Goal: Task Accomplishment & Management: Manage account settings

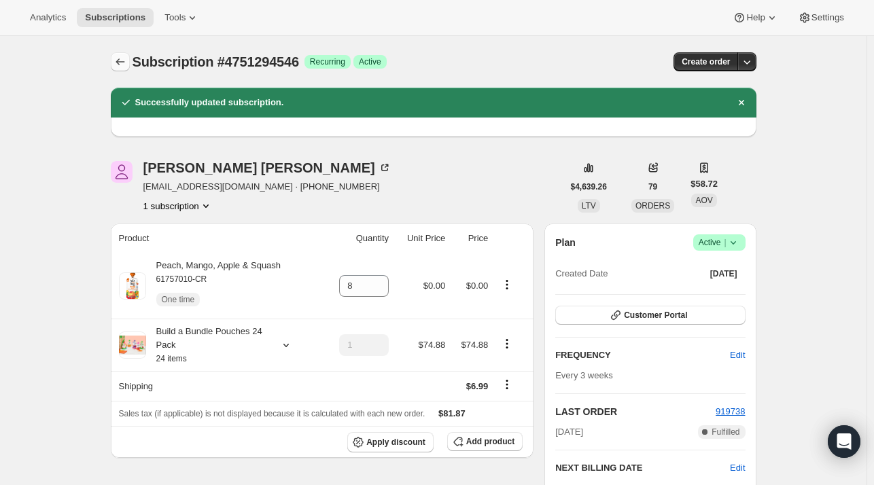
click at [114, 63] on button "Subscriptions" at bounding box center [120, 61] width 19 height 19
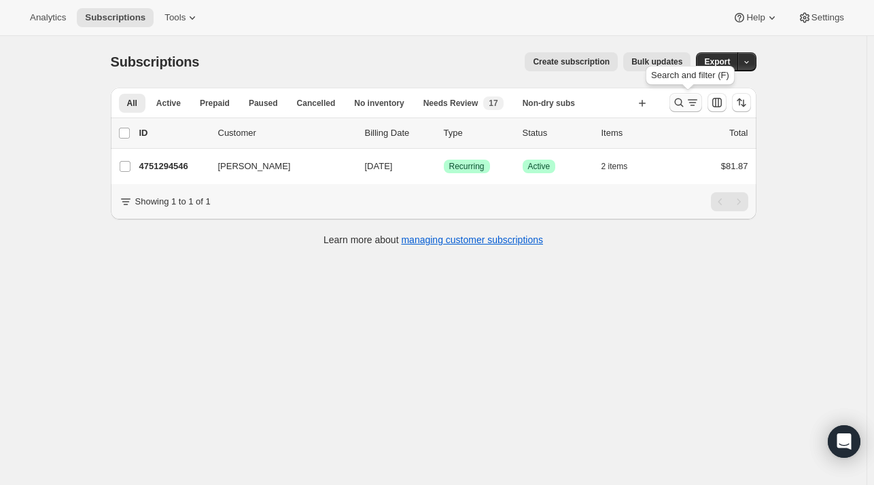
click at [686, 95] on button "Search and filter results" at bounding box center [685, 102] width 33 height 19
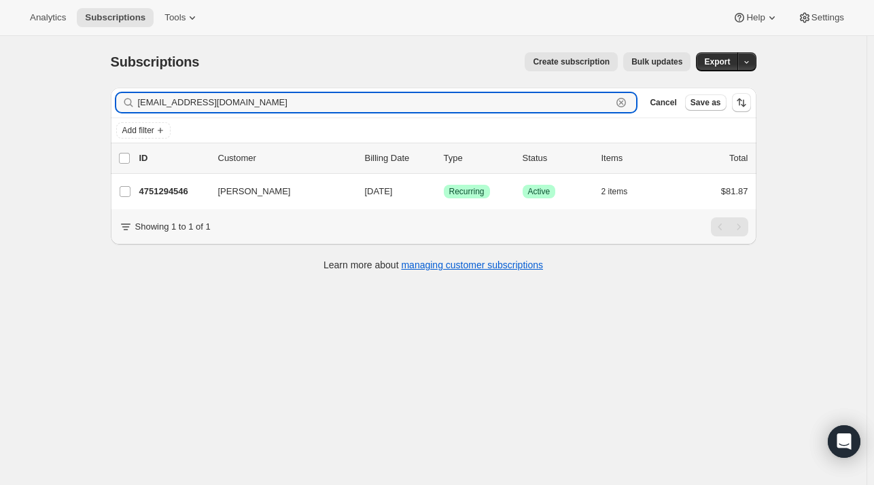
click at [624, 104] on icon "button" at bounding box center [621, 103] width 5 height 5
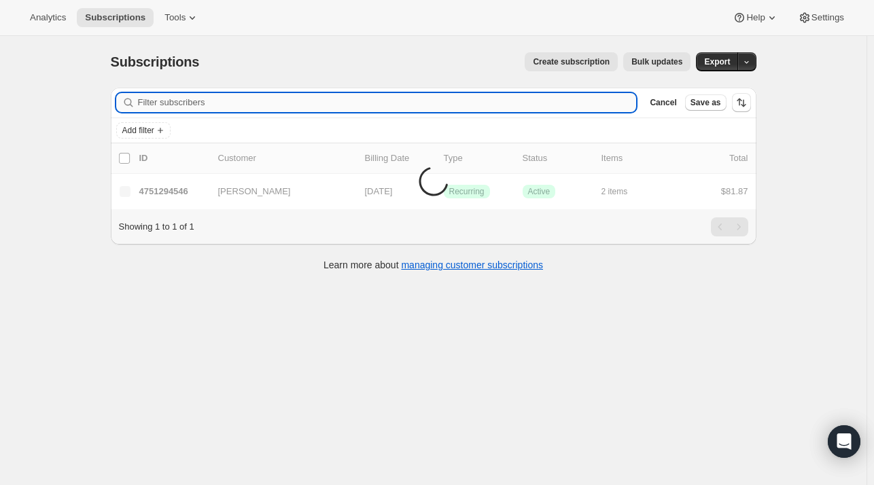
paste input "[EMAIL_ADDRESS][DOMAIN_NAME]"
type input "[EMAIL_ADDRESS][DOMAIN_NAME]"
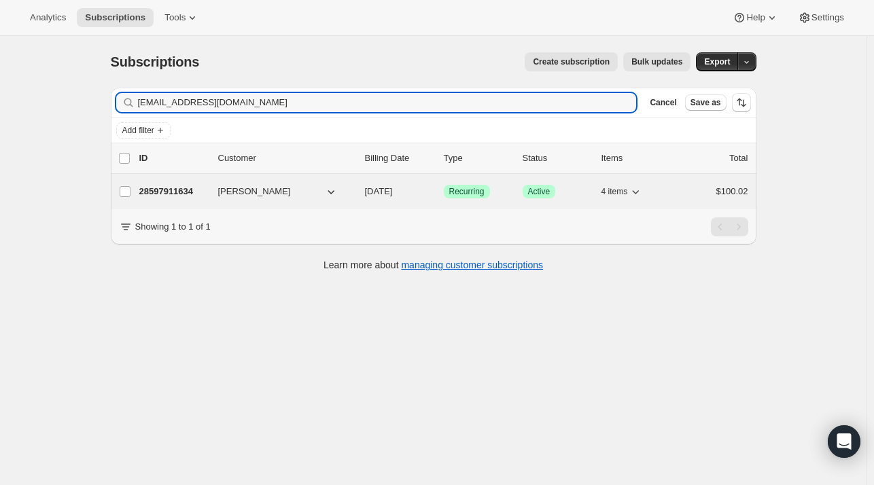
click at [174, 192] on p "28597911634" at bounding box center [173, 192] width 68 height 14
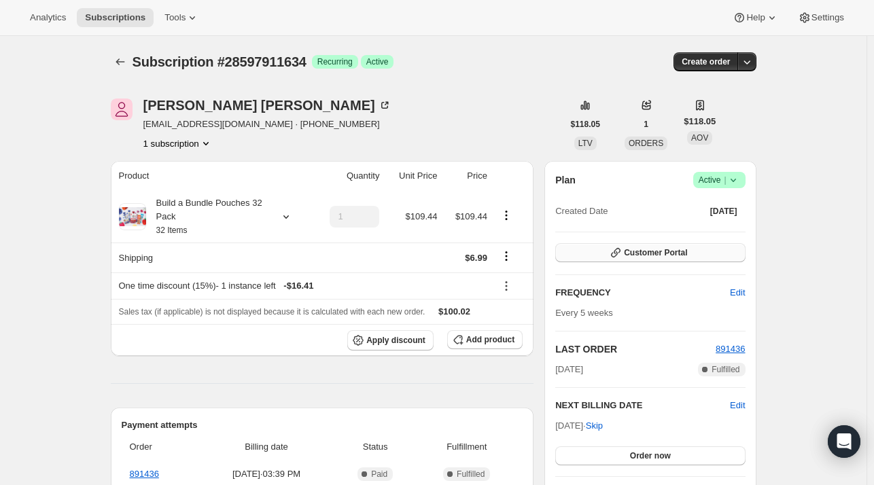
click at [661, 251] on span "Customer Portal" at bounding box center [655, 252] width 63 height 11
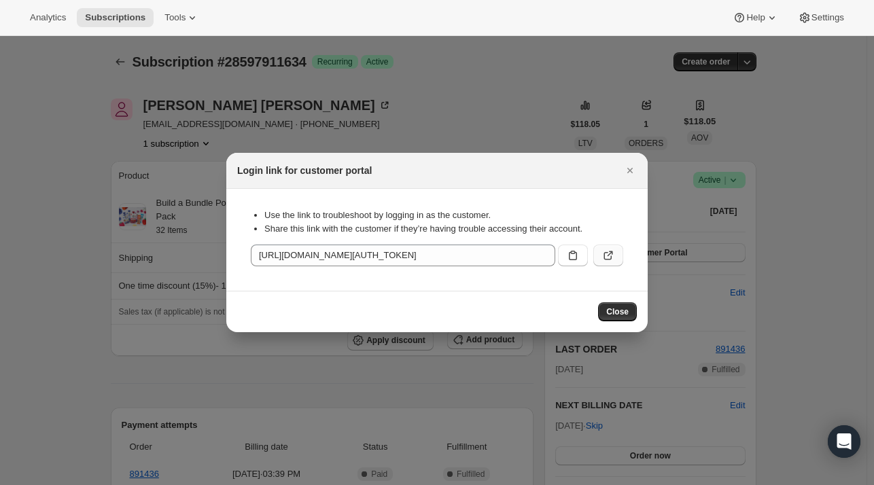
click at [607, 259] on icon ":rvd:" at bounding box center [608, 256] width 14 height 14
drag, startPoint x: 631, startPoint y: 170, endPoint x: 609, endPoint y: 161, distance: 23.5
click at [630, 171] on icon "Close" at bounding box center [629, 170] width 5 height 5
